Goal: Find specific page/section: Find specific page/section

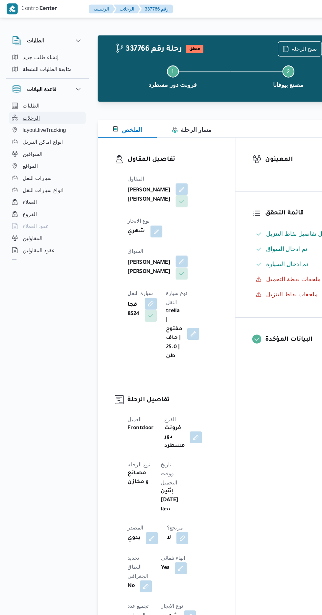
click at [23, 99] on button "الرحلات" at bounding box center [41, 103] width 67 height 11
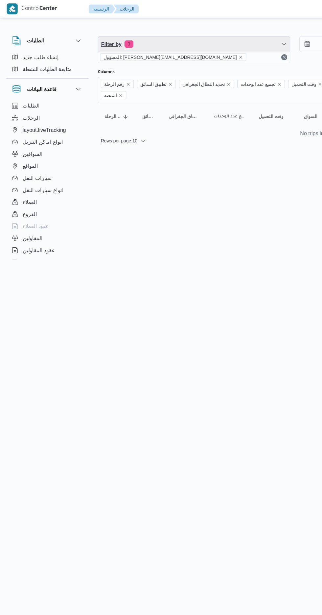
click at [148, 42] on span "Filter by 1" at bounding box center [170, 38] width 168 height 13
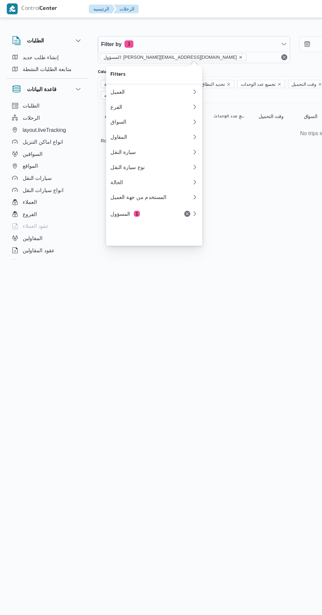
click at [209, 50] on icon "remove selected entity" at bounding box center [210, 50] width 3 height 3
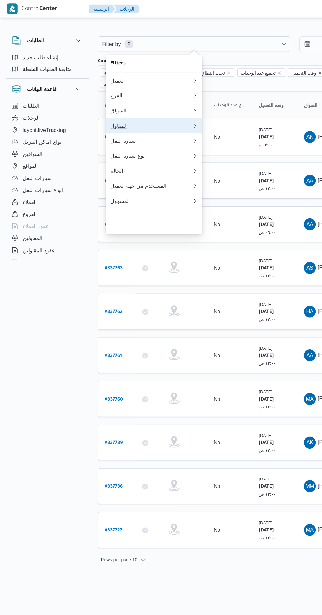
click at [101, 113] on div "المقاول" at bounding box center [132, 109] width 71 height 5
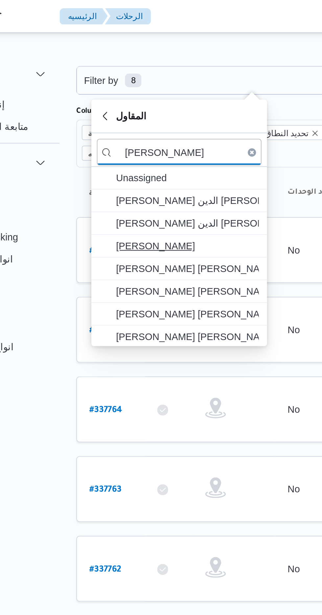
type input "[PERSON_NAME]"
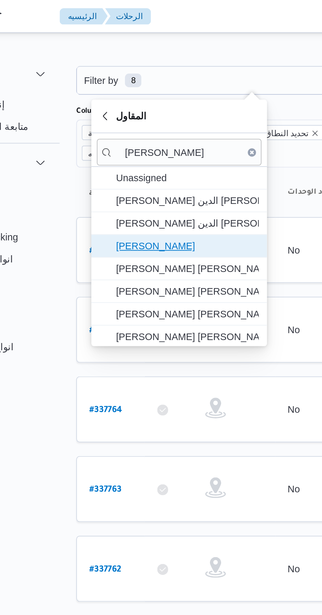
click at [114, 113] on span "[PERSON_NAME]" at bounding box center [134, 118] width 79 height 11
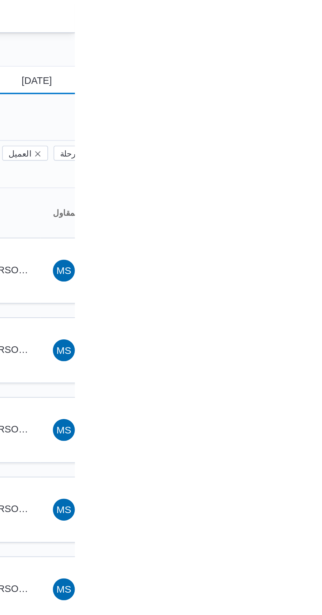
click at [312, 37] on input "[DATE]" at bounding box center [299, 38] width 75 height 13
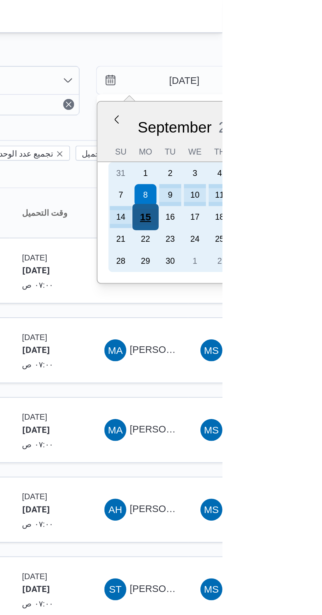
click at [283, 103] on div "15" at bounding box center [285, 104] width 13 height 13
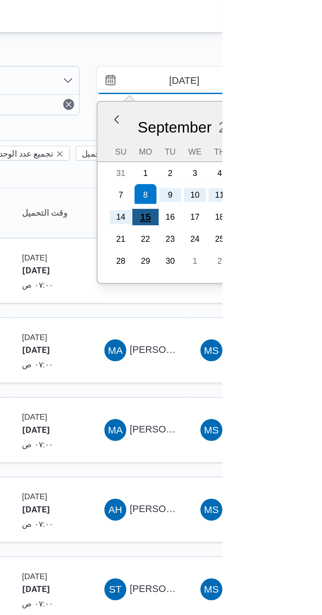
type input "[DATE]"
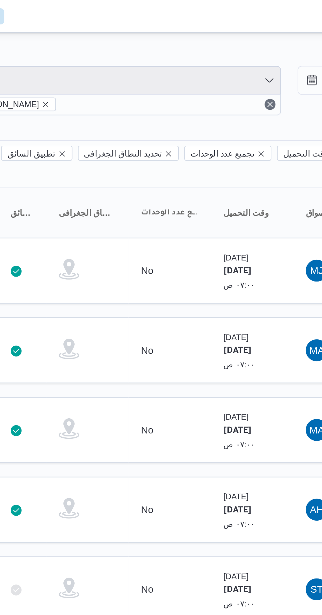
click at [140, 37] on span "Filter by 1" at bounding box center [170, 38] width 168 height 13
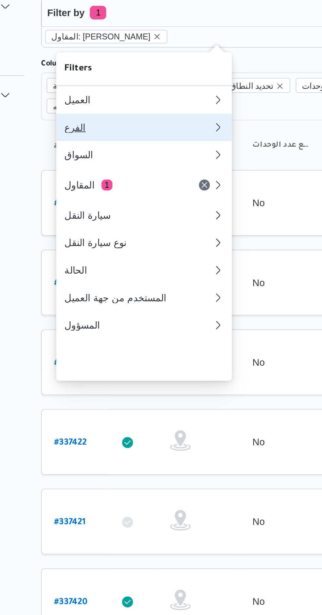
click at [114, 94] on div "الفرع" at bounding box center [132, 93] width 71 height 5
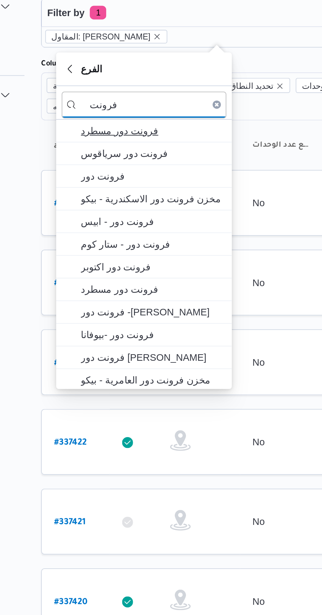
type input "فرونت"
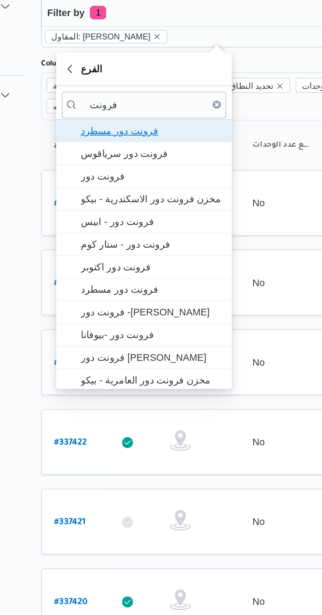
click at [109, 96] on span "فرونت دور مسطرد" at bounding box center [139, 95] width 68 height 8
